Goal: Task Accomplishment & Management: Use online tool/utility

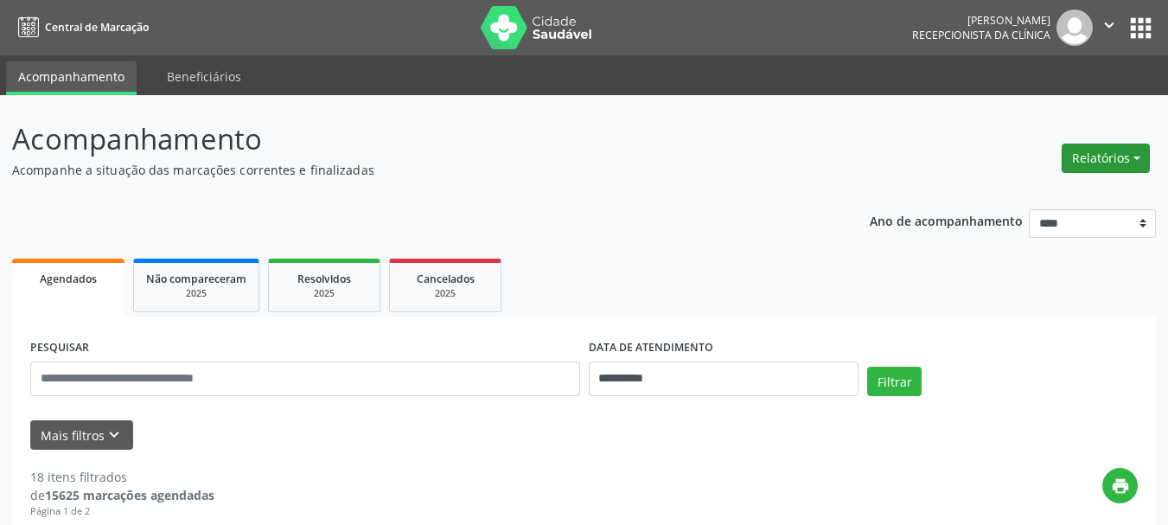
drag, startPoint x: 1087, startPoint y: 156, endPoint x: 1068, endPoint y: 169, distance: 23.0
click at [1080, 160] on button "Relatórios" at bounding box center [1106, 158] width 88 height 29
click at [1030, 187] on link "Agendamentos" at bounding box center [1058, 195] width 186 height 24
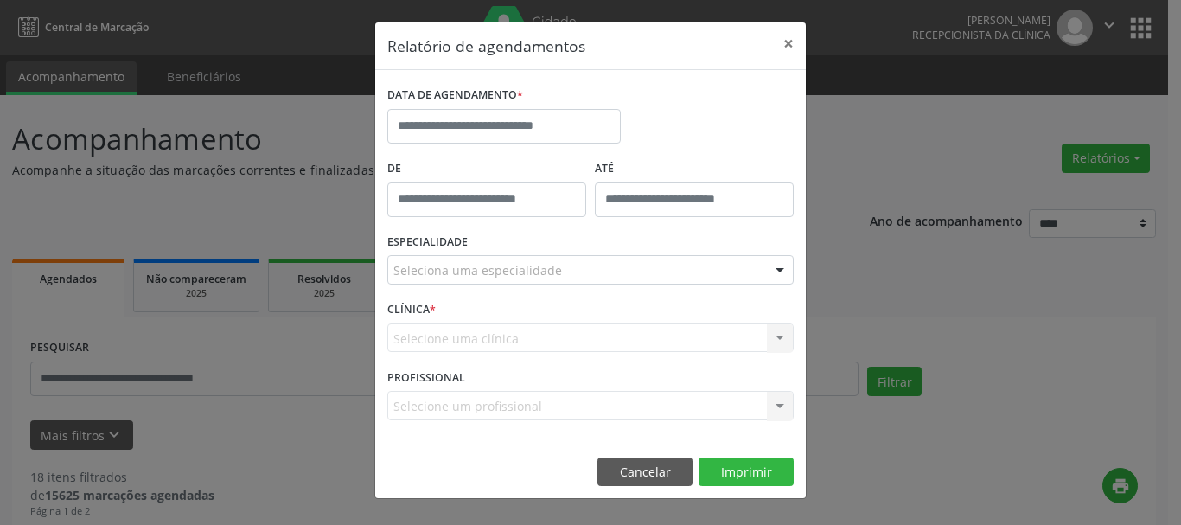
click at [435, 146] on div "DATA DE AGENDAMENTO *" at bounding box center [504, 119] width 242 height 74
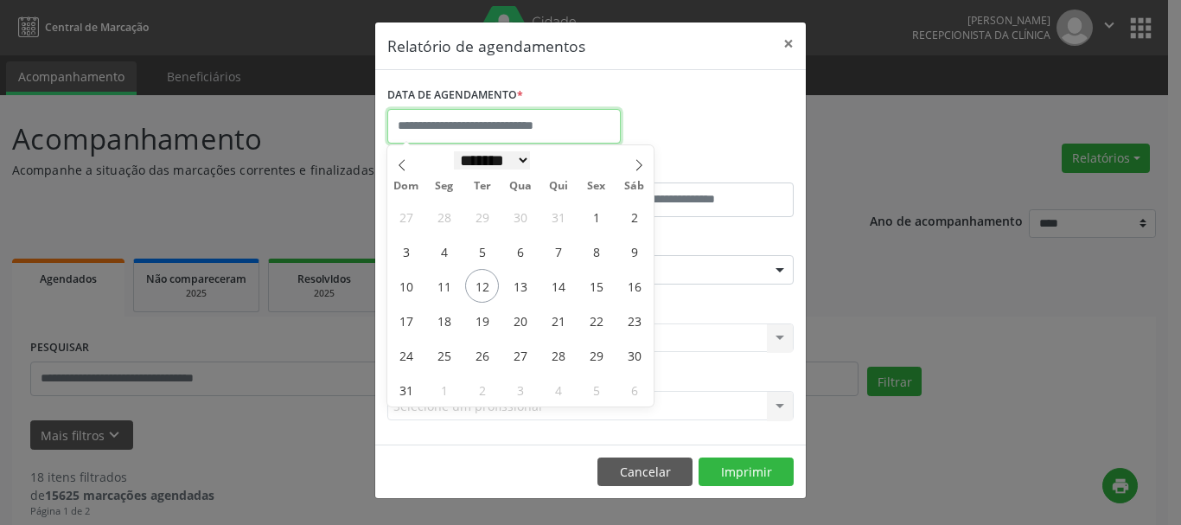
drag, startPoint x: 444, startPoint y: 127, endPoint x: 448, endPoint y: 168, distance: 40.9
click at [445, 127] on input "text" at bounding box center [504, 126] width 234 height 35
click at [483, 291] on span "12" at bounding box center [482, 286] width 34 height 34
type input "**********"
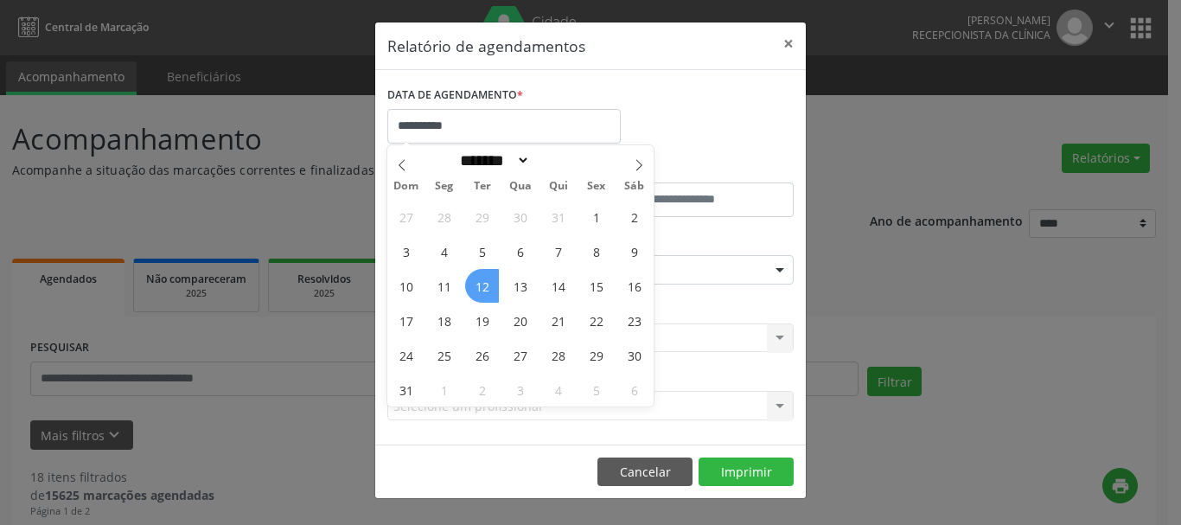
click at [489, 279] on span "12" at bounding box center [482, 286] width 34 height 34
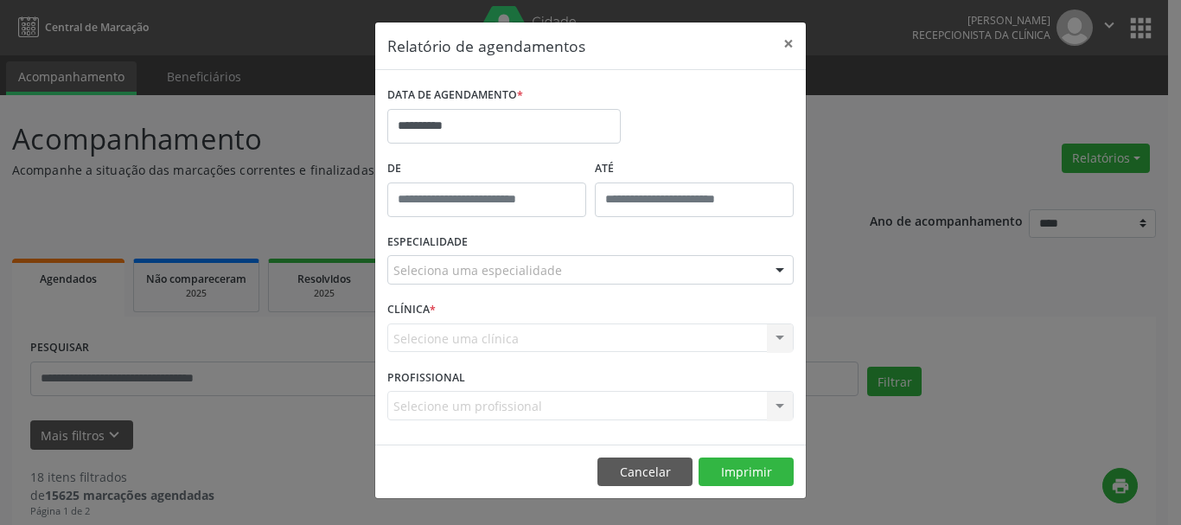
click at [643, 252] on div "ESPECIALIDADE Seleciona uma especialidade Todas as especialidades Alergologia A…" at bounding box center [590, 262] width 415 height 67
click at [622, 259] on div "Seleciona uma especialidade" at bounding box center [590, 269] width 406 height 29
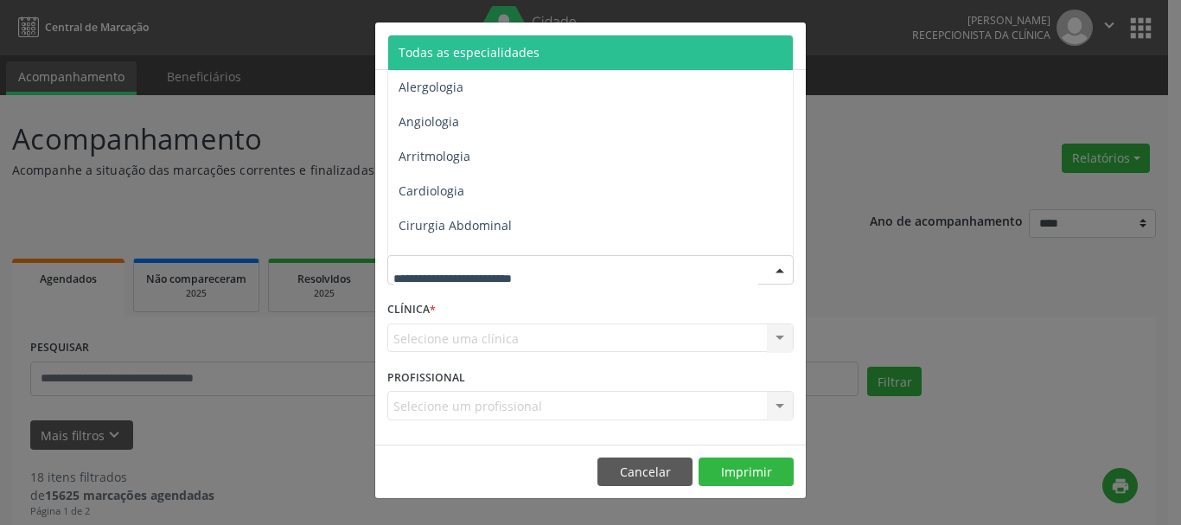
click at [595, 68] on span "Todas as especialidades" at bounding box center [591, 52] width 407 height 35
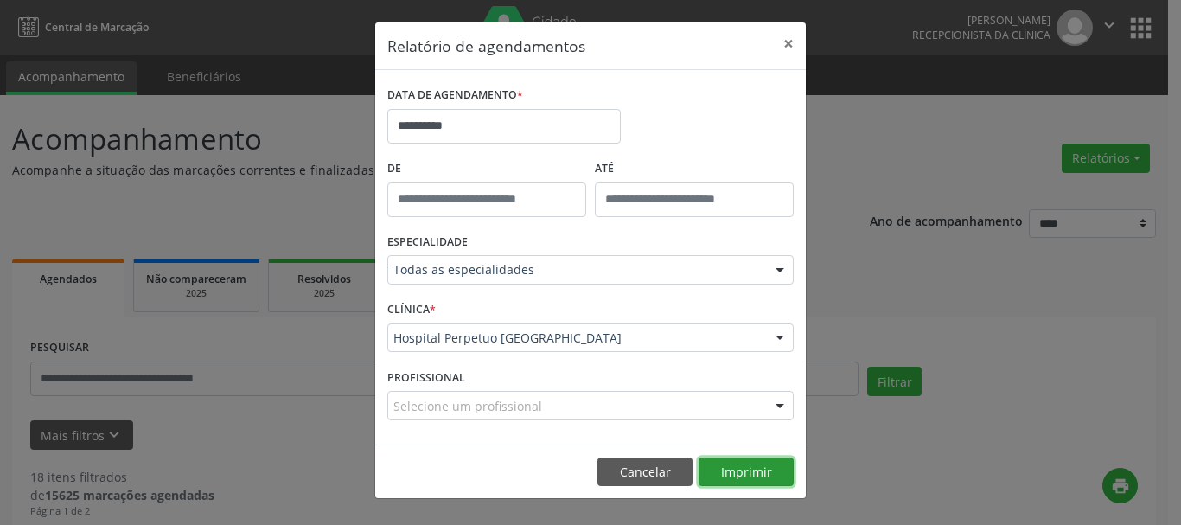
click at [751, 472] on button "Imprimir" at bounding box center [746, 472] width 95 height 29
click at [747, 470] on button "Imprimir" at bounding box center [746, 472] width 95 height 29
